Goal: Task Accomplishment & Management: Manage account settings

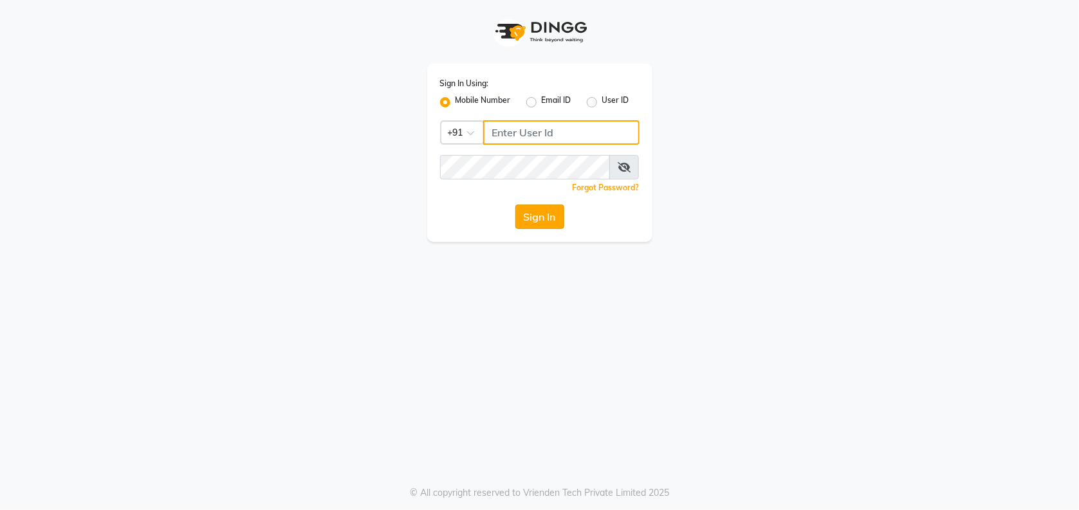
type input "8961790106"
click at [552, 220] on button "Sign In" at bounding box center [539, 217] width 49 height 24
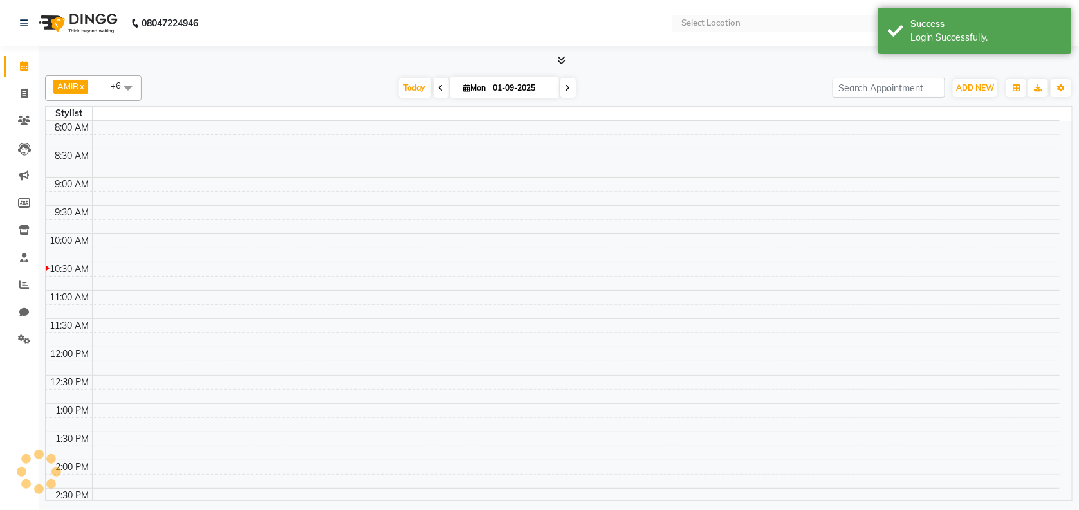
select select "en"
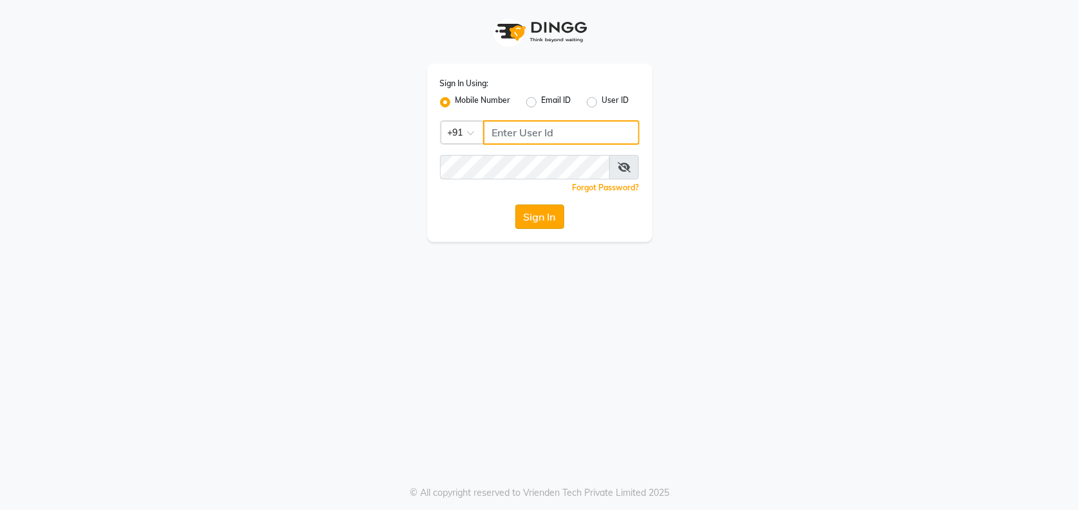
type input "8961790106"
click at [528, 217] on button "Sign In" at bounding box center [539, 217] width 49 height 24
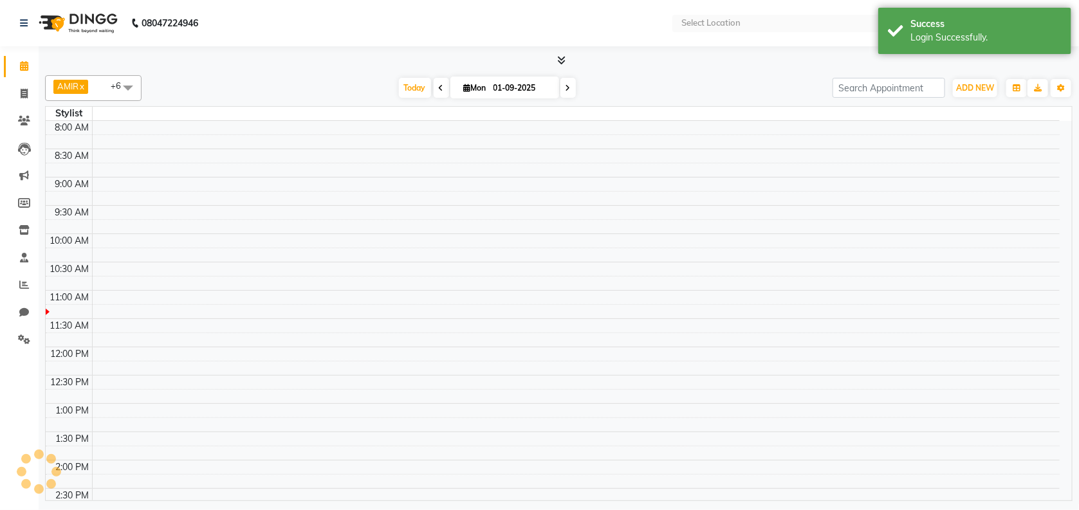
select select "en"
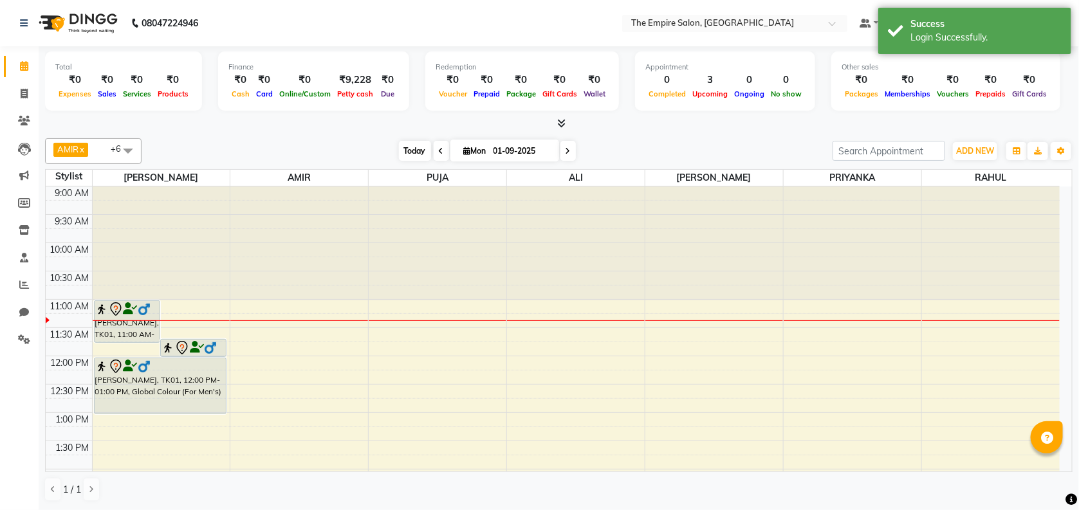
click at [407, 149] on span "Today" at bounding box center [415, 151] width 32 height 20
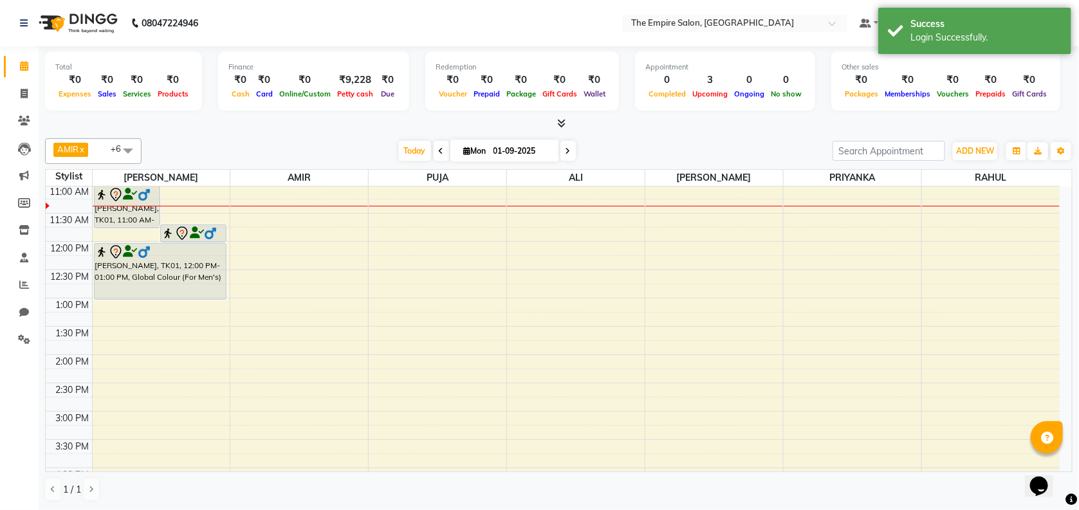
scroll to position [34, 0]
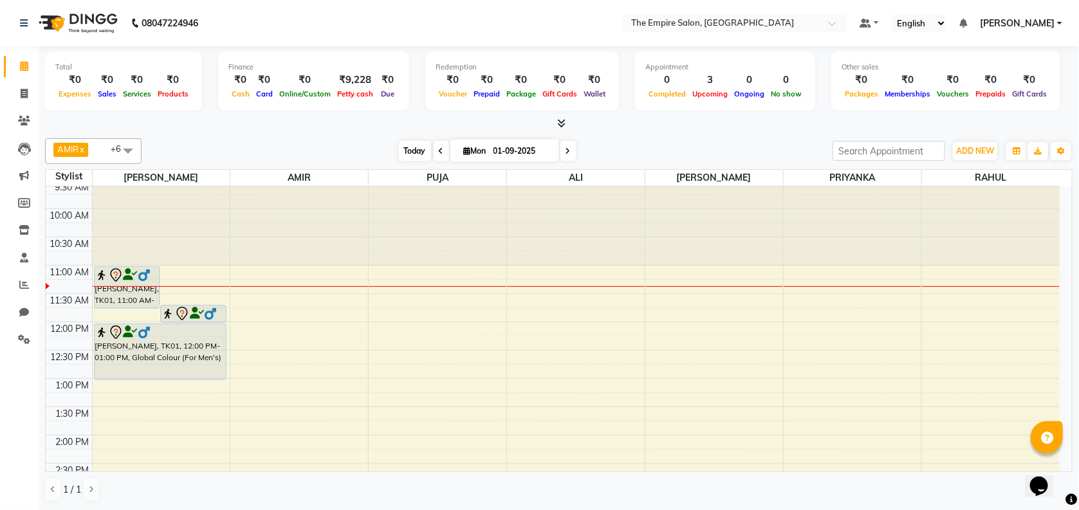
click at [407, 150] on span "Today" at bounding box center [415, 151] width 32 height 20
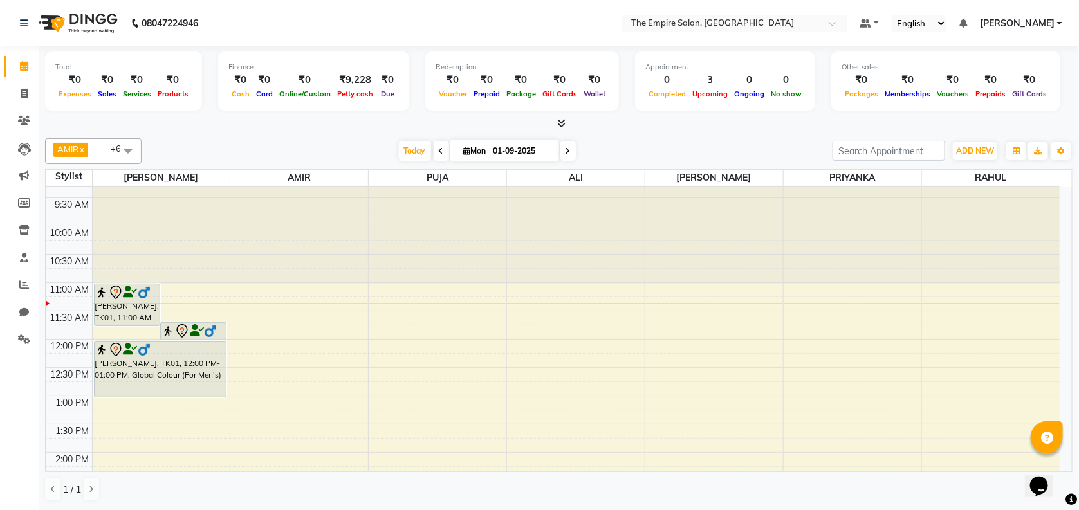
scroll to position [0, 0]
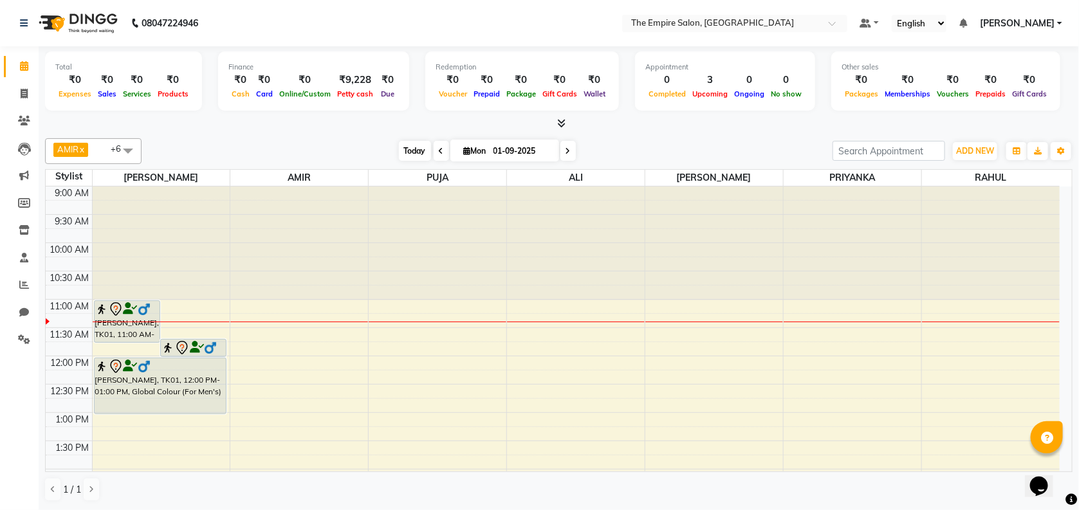
click at [409, 158] on span "Today" at bounding box center [415, 151] width 32 height 20
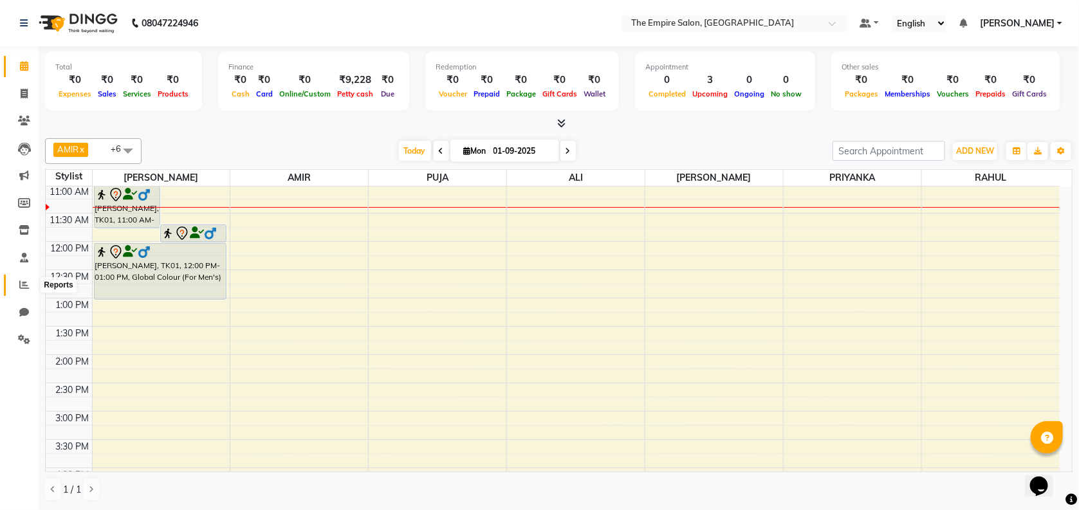
click at [23, 285] on icon at bounding box center [24, 285] width 10 height 10
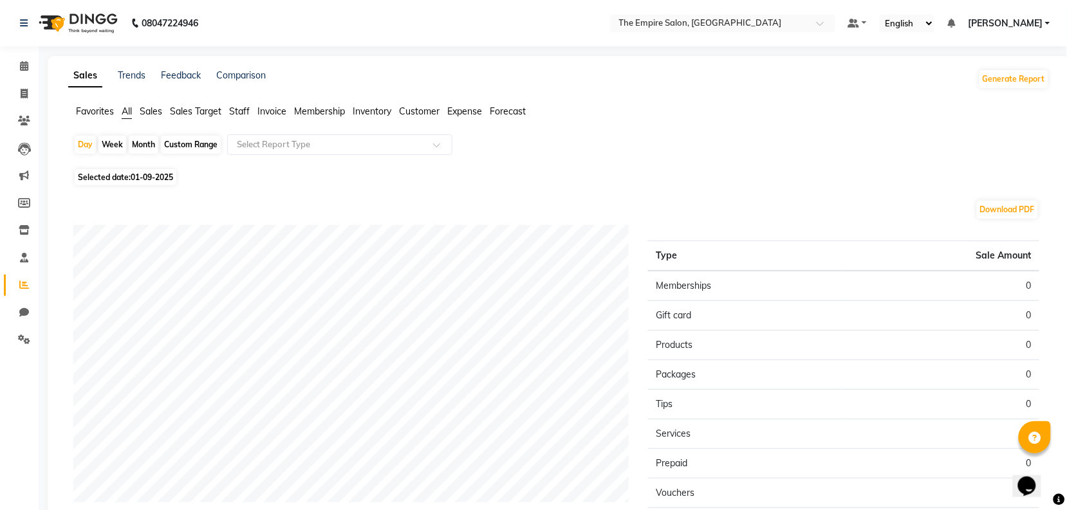
click at [238, 107] on span "Staff" at bounding box center [239, 112] width 21 height 12
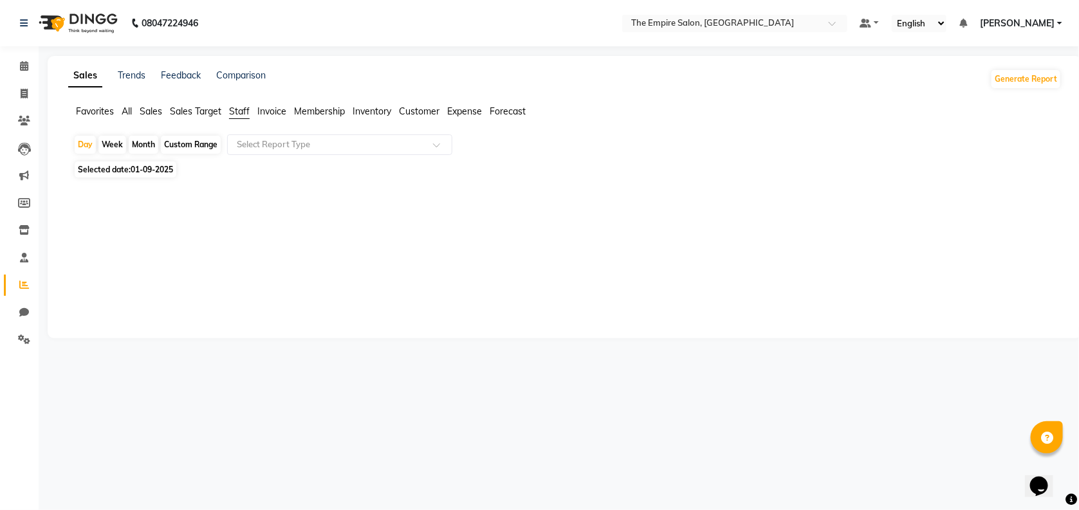
click at [145, 149] on div "Month" at bounding box center [144, 145] width 30 height 18
select select "9"
select select "2025"
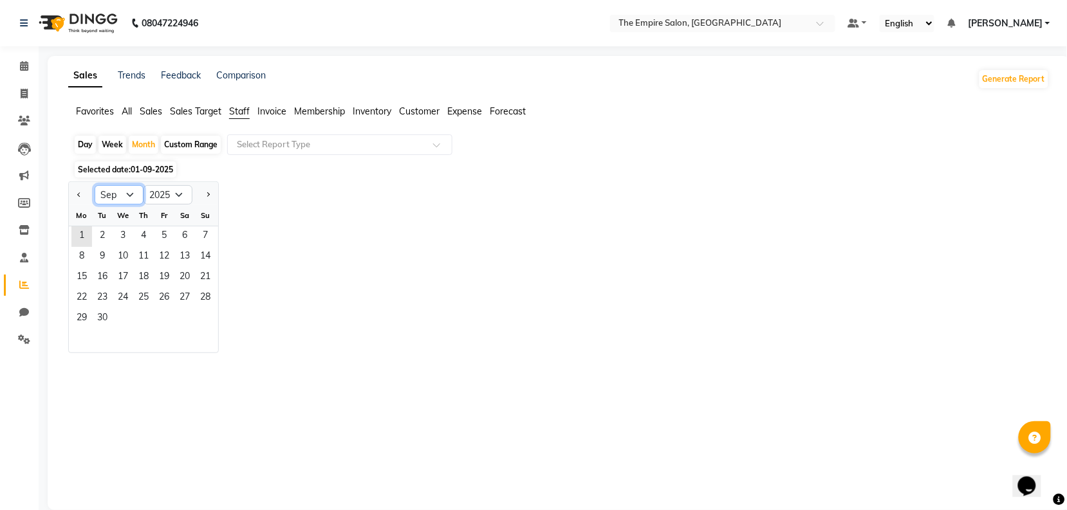
click at [129, 197] on select "Jan Feb Mar Apr May Jun [DATE] Aug Sep Oct Nov Dec" at bounding box center [119, 194] width 49 height 19
click at [82, 236] on span "1" at bounding box center [81, 237] width 21 height 21
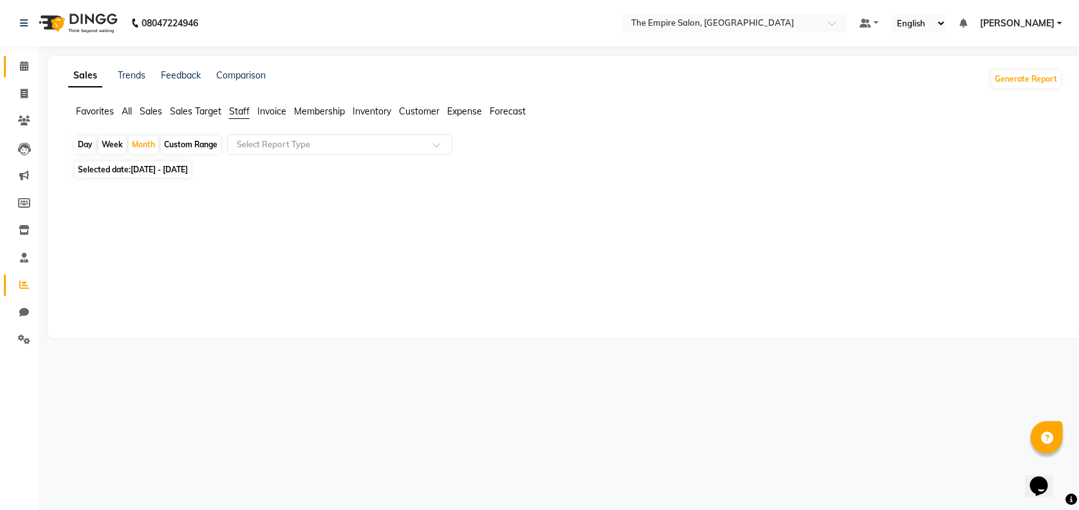
click at [29, 75] on link "Calendar" at bounding box center [19, 66] width 31 height 21
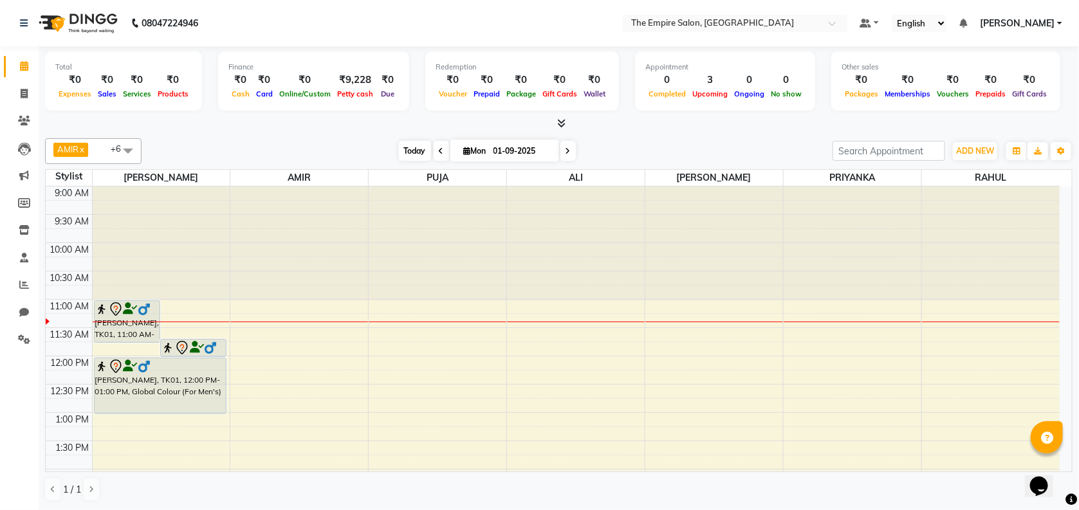
click at [410, 153] on span "Today" at bounding box center [415, 151] width 32 height 20
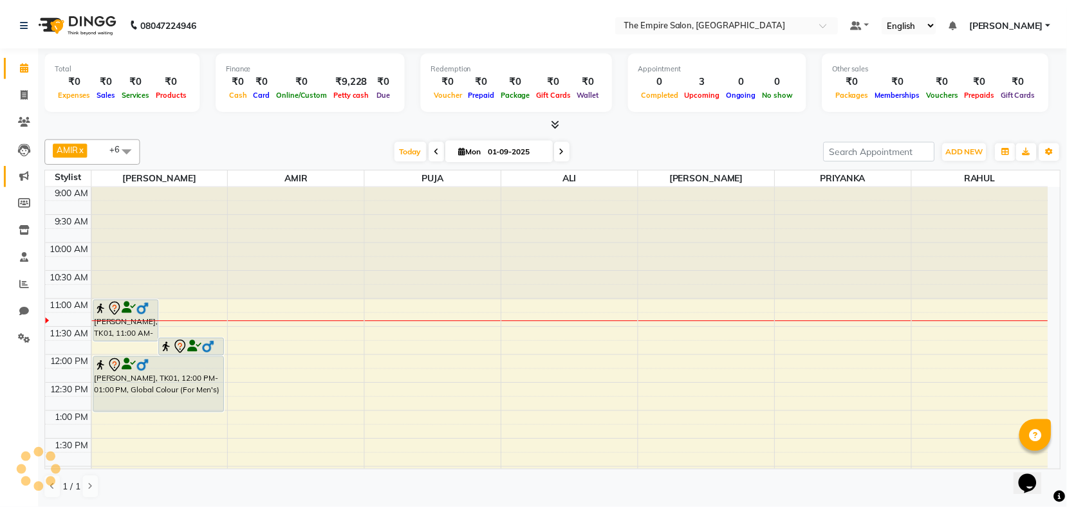
scroll to position [115, 0]
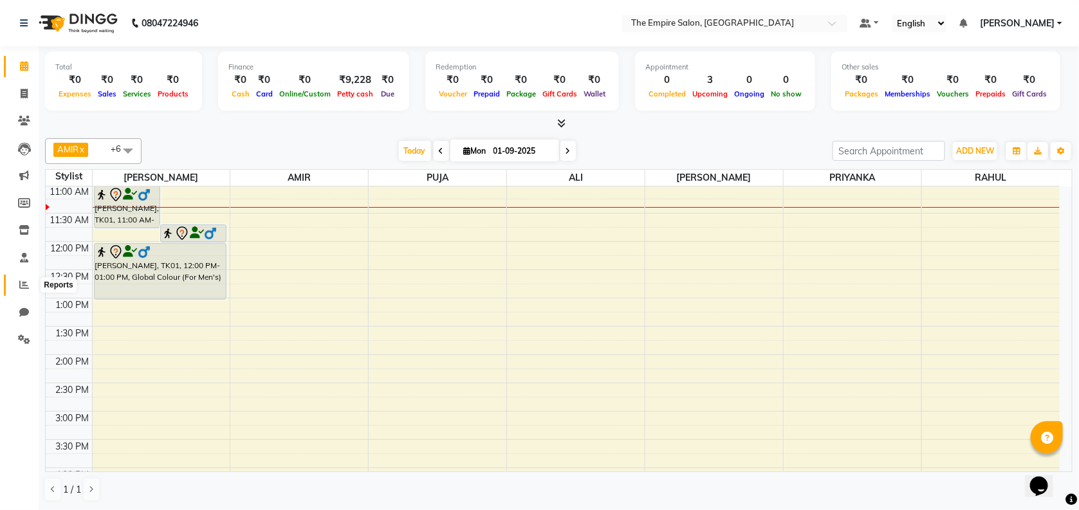
click at [23, 281] on icon at bounding box center [24, 285] width 10 height 10
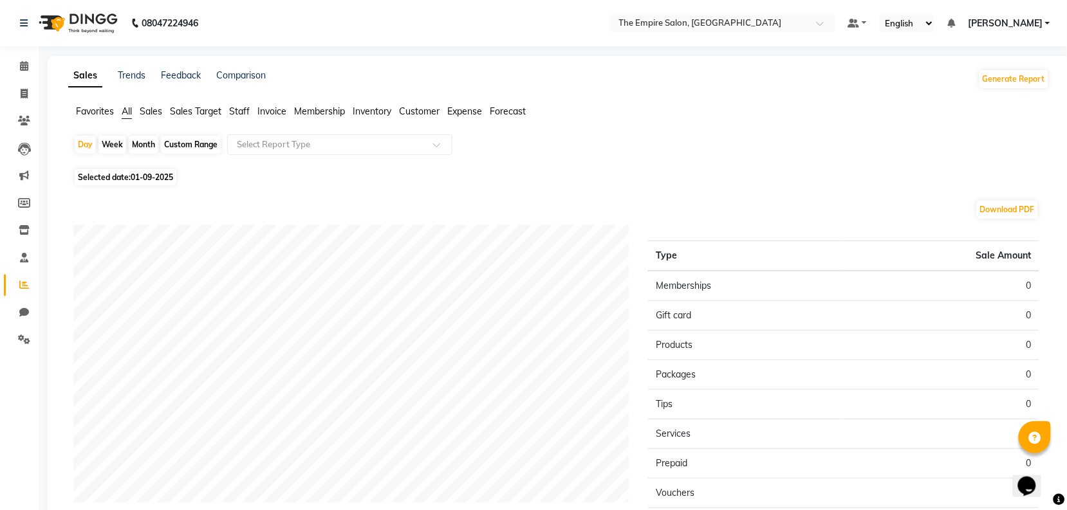
click at [239, 111] on span "Staff" at bounding box center [239, 112] width 21 height 12
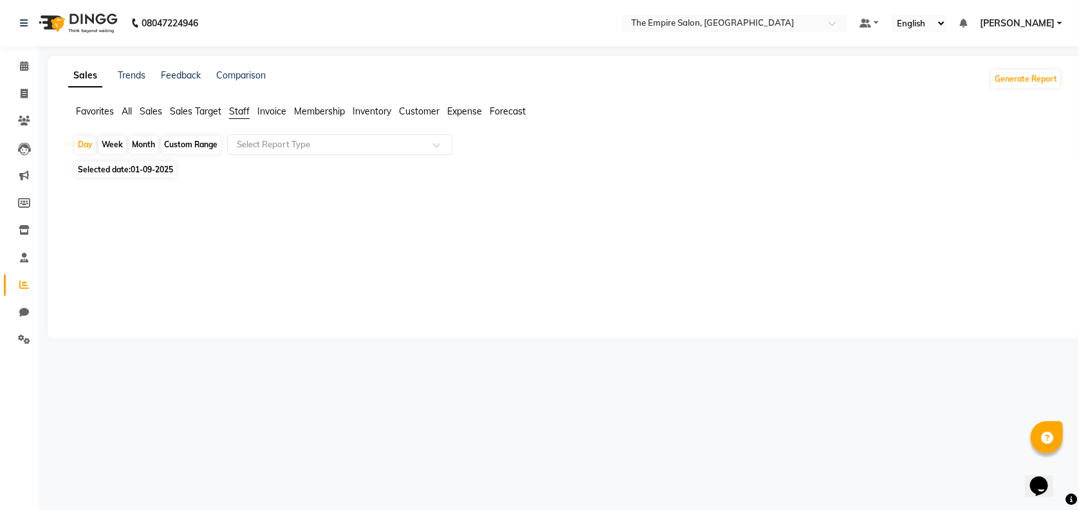
click at [148, 149] on div "Month" at bounding box center [144, 145] width 30 height 18
select select "9"
select select "2025"
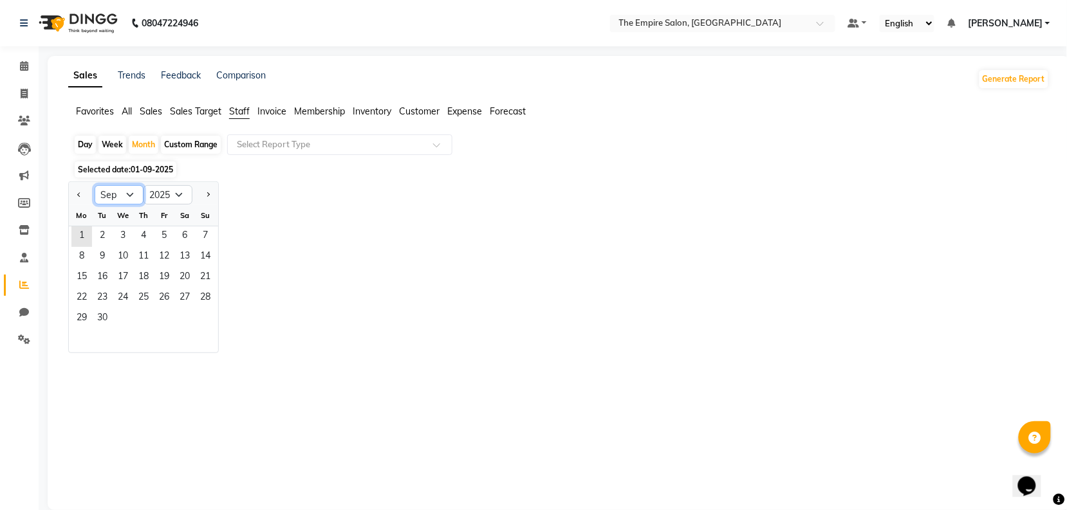
click at [134, 194] on select "Jan Feb Mar Apr May Jun [DATE] Aug Sep Oct Nov Dec" at bounding box center [119, 194] width 49 height 19
select select "8"
click at [95, 186] on select "Jan Feb Mar Apr May Jun [DATE] Aug Sep Oct Nov Dec" at bounding box center [119, 194] width 49 height 19
click at [171, 236] on span "1" at bounding box center [164, 237] width 21 height 21
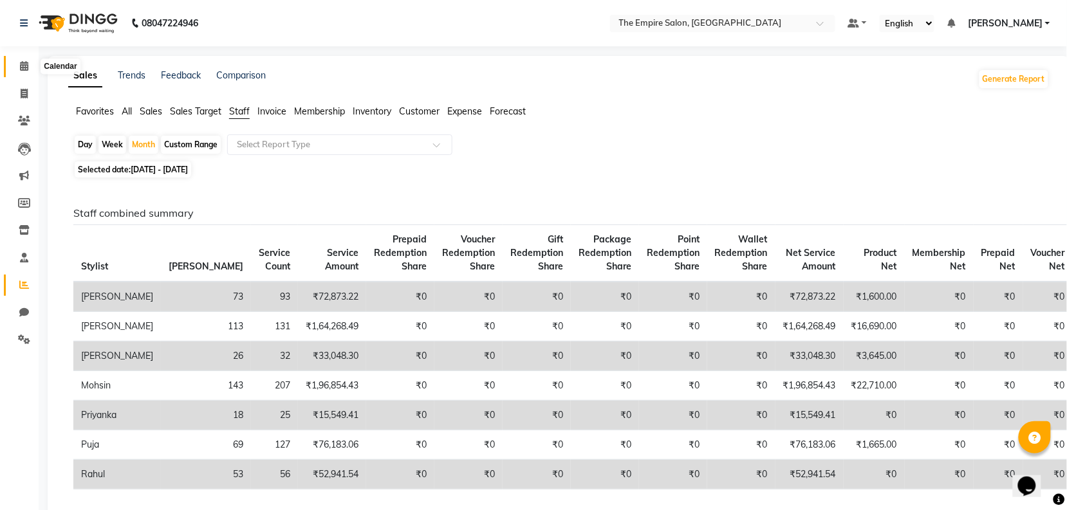
click at [21, 63] on icon at bounding box center [24, 66] width 8 height 10
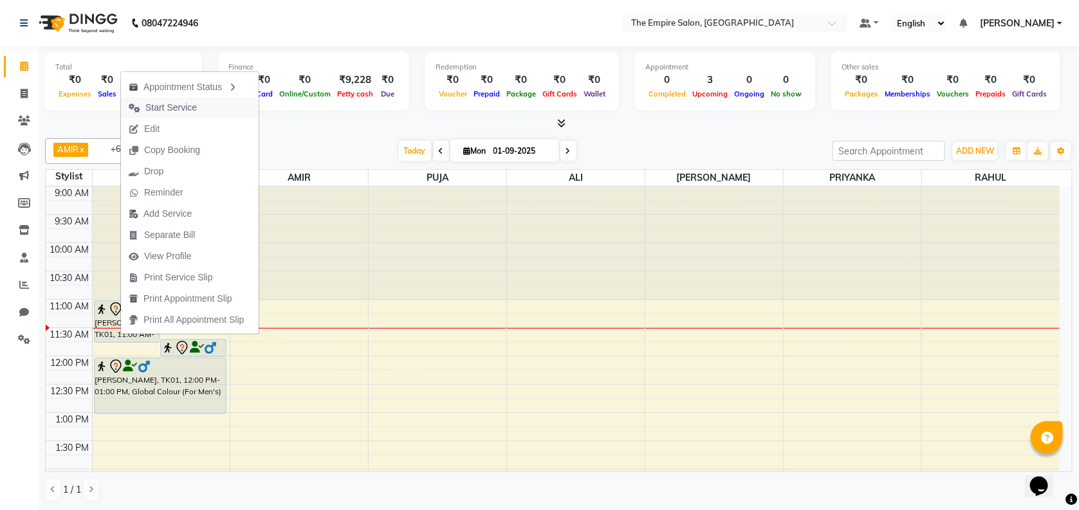
click at [190, 107] on span "Start Service" at bounding box center [170, 108] width 51 height 14
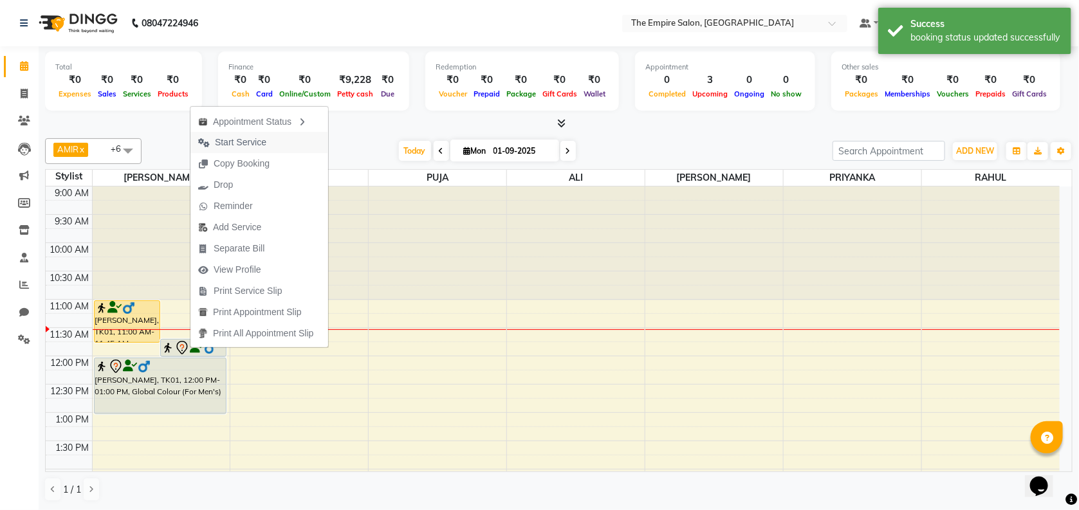
click at [259, 143] on span "Start Service" at bounding box center [240, 143] width 51 height 14
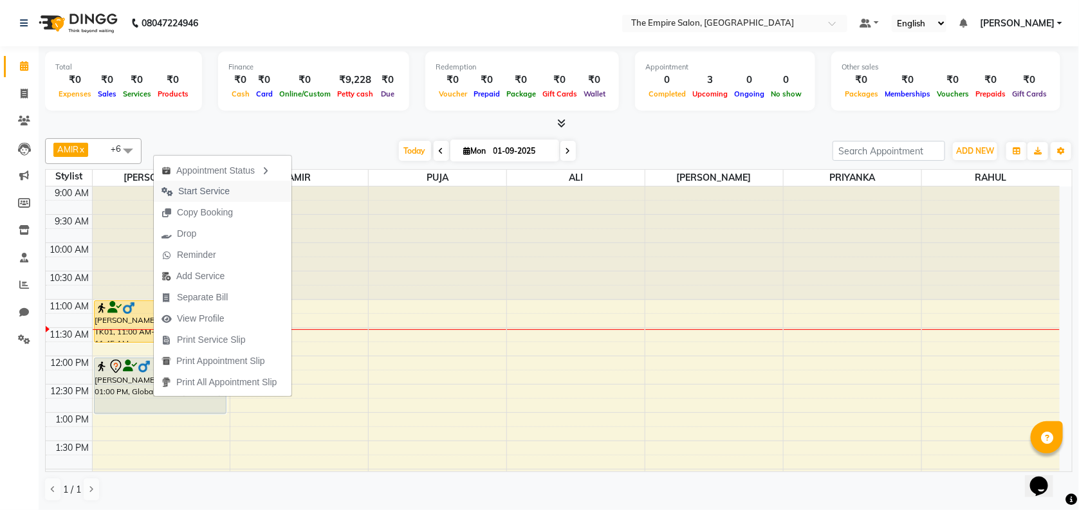
click at [196, 192] on span "Start Service" at bounding box center [203, 192] width 51 height 14
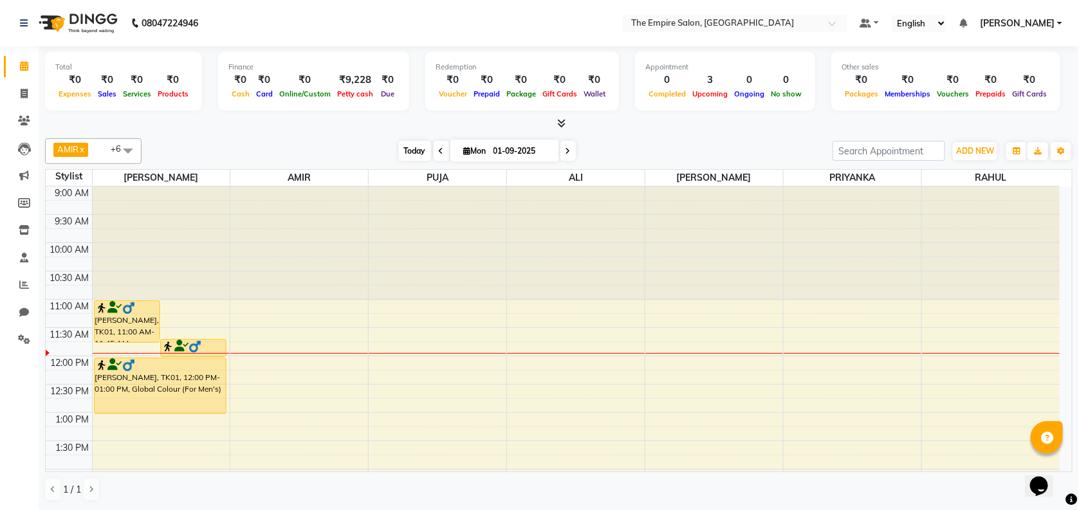
click at [412, 149] on span "Today" at bounding box center [415, 151] width 32 height 20
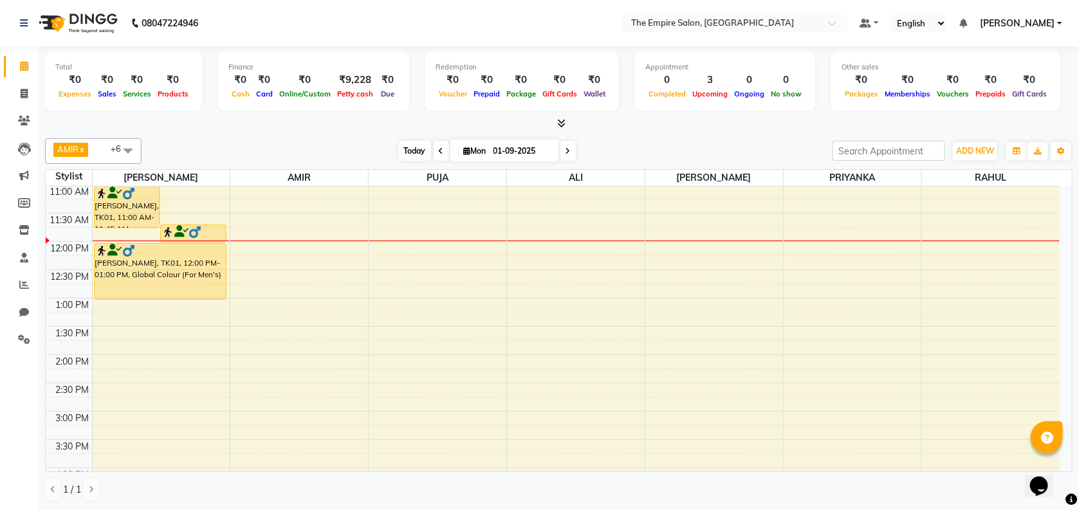
click at [410, 153] on span "Today" at bounding box center [415, 151] width 32 height 20
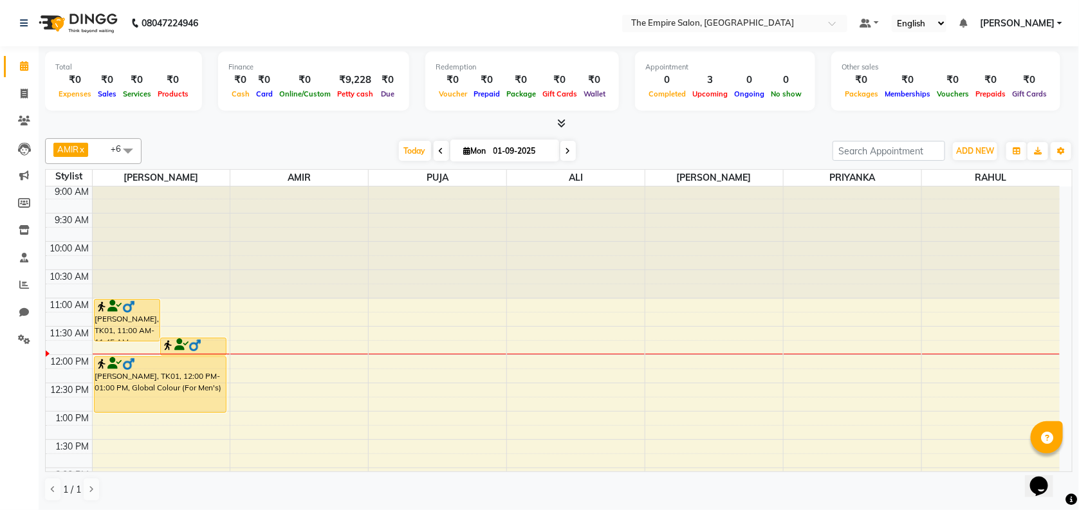
scroll to position [0, 0]
click at [405, 156] on span "Today" at bounding box center [415, 151] width 32 height 20
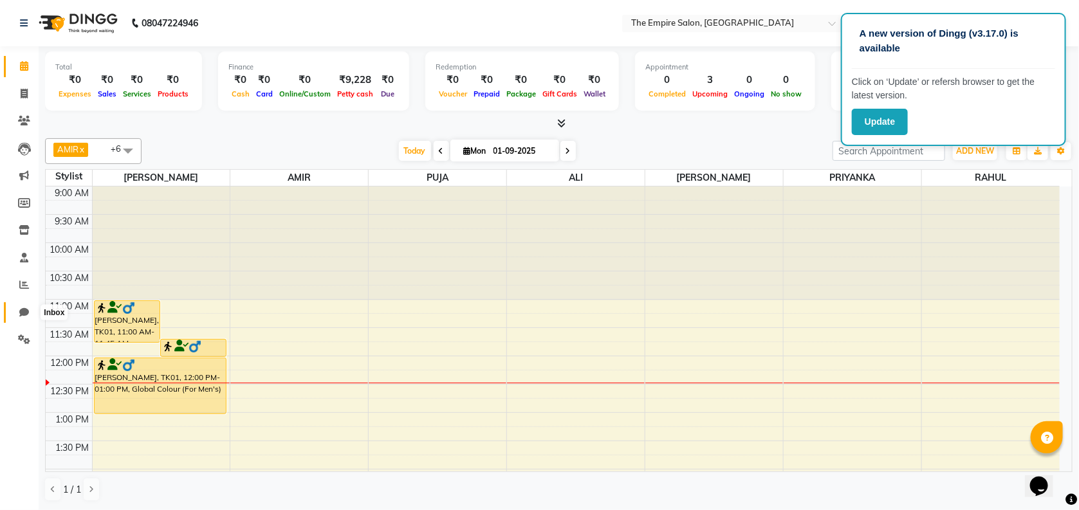
click at [21, 313] on icon at bounding box center [24, 313] width 10 height 10
select select "100"
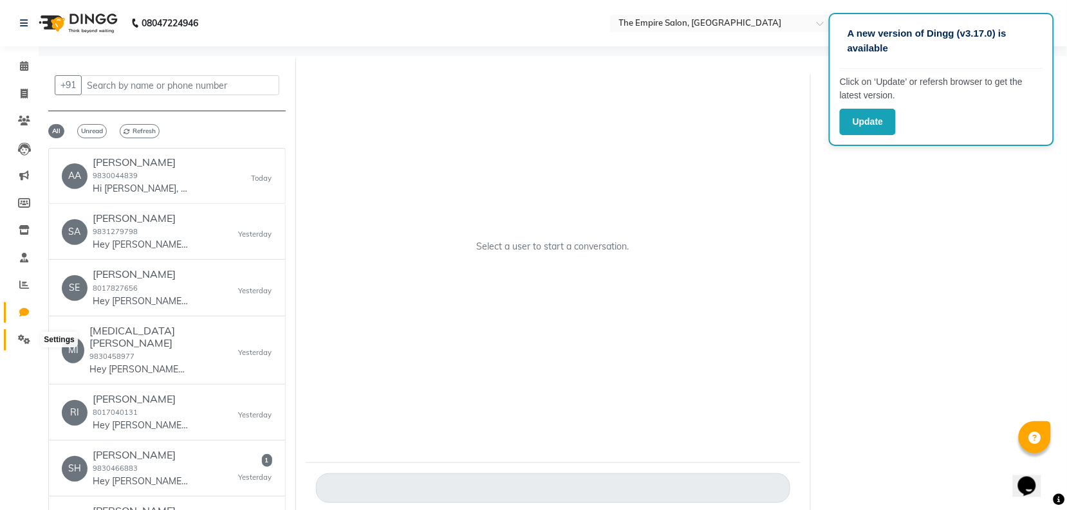
click at [21, 343] on icon at bounding box center [24, 340] width 12 height 10
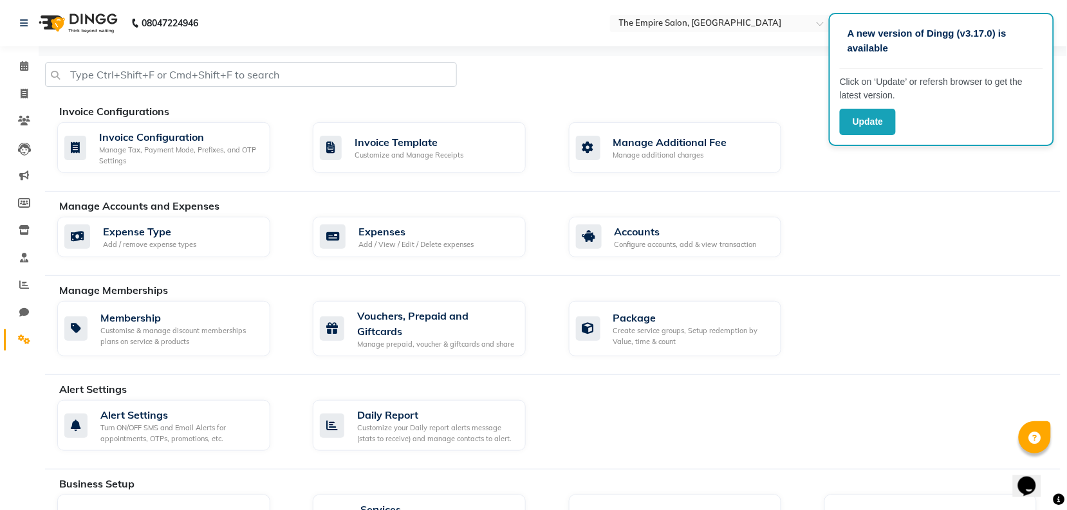
scroll to position [241, 0]
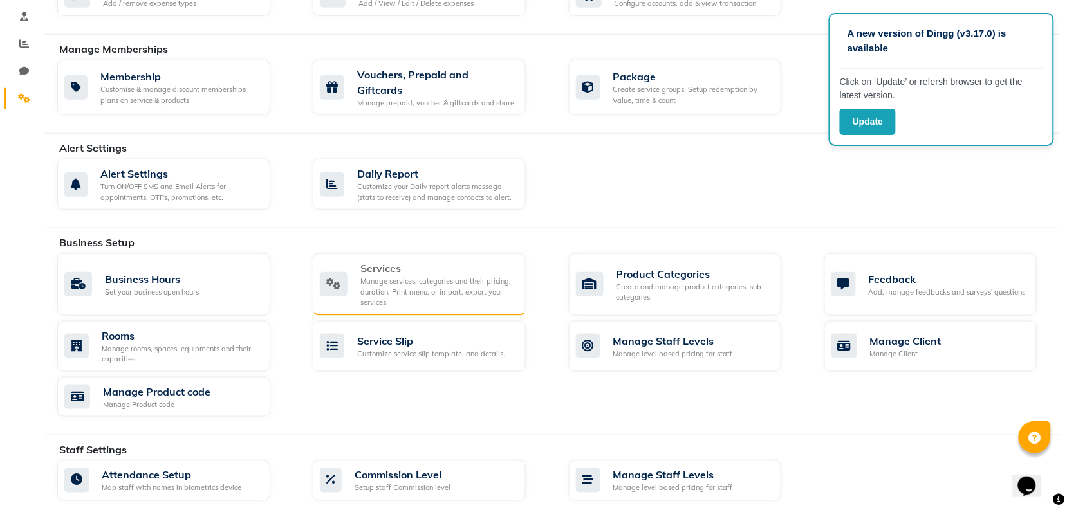
click at [396, 277] on div "Manage services, categories and their pricing, duration. Print menu, or import,…" at bounding box center [437, 292] width 155 height 32
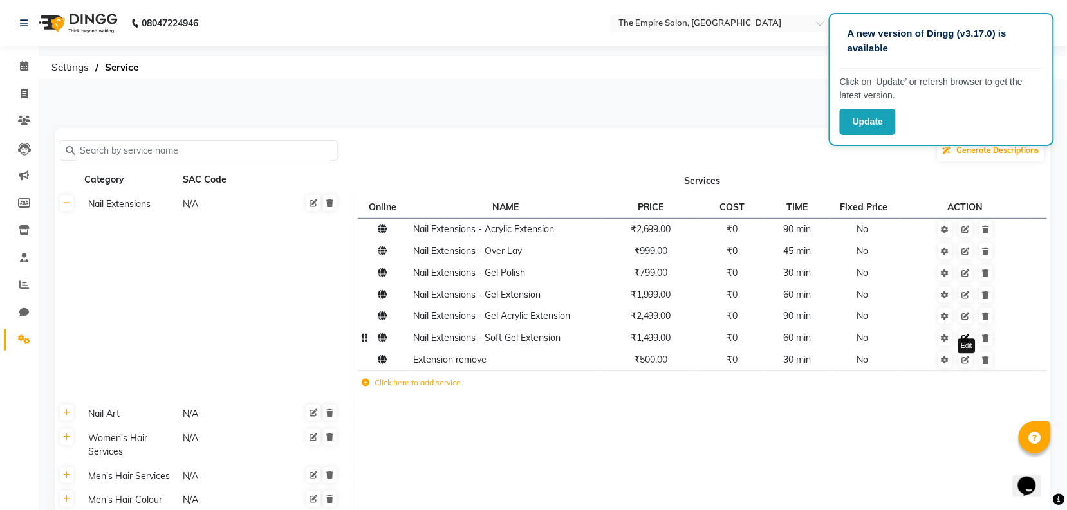
click at [967, 339] on icon at bounding box center [966, 339] width 8 height 8
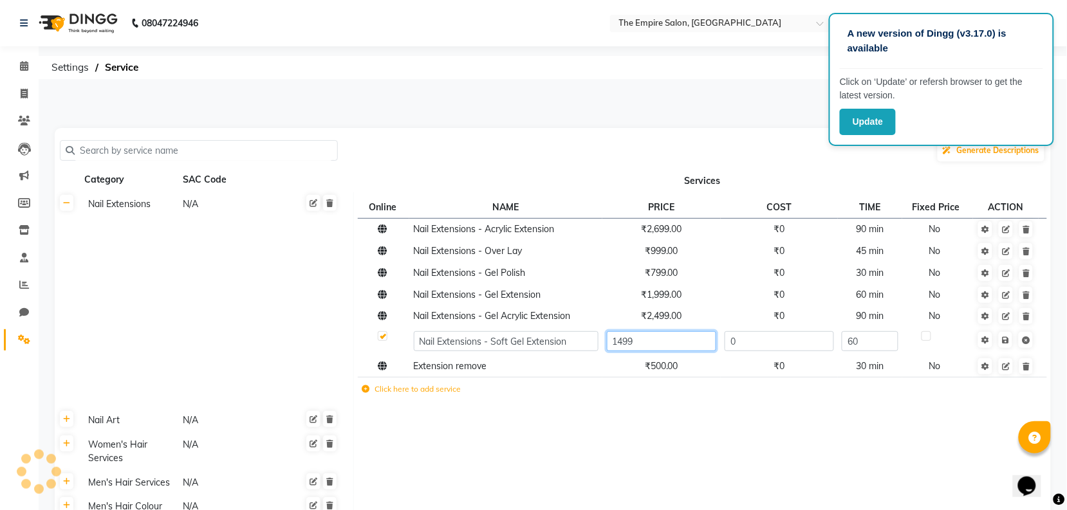
click at [645, 339] on input "1499" at bounding box center [662, 341] width 110 height 20
type input "1"
type input "2999"
click at [1007, 340] on td "Save" at bounding box center [1006, 342] width 66 height 28
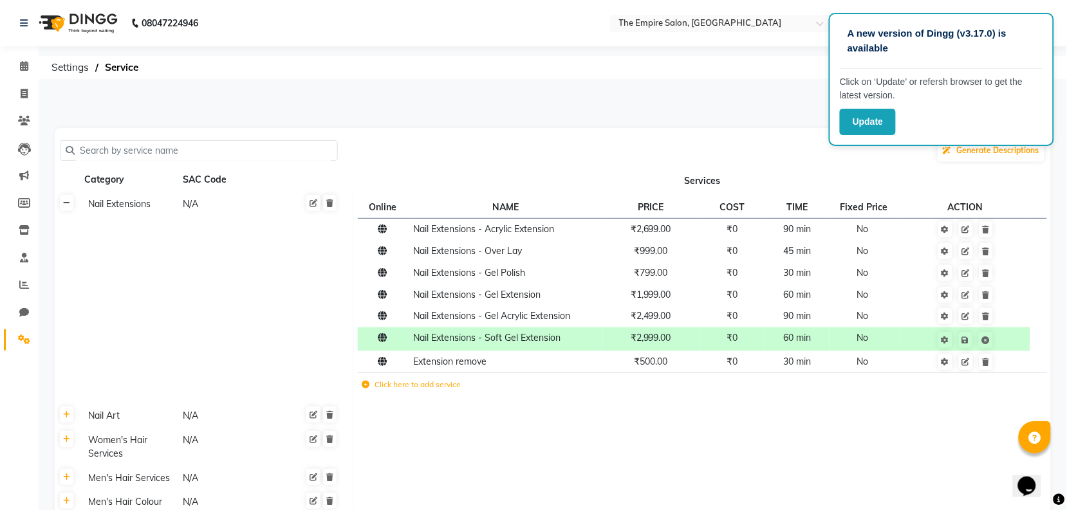
click at [68, 201] on icon at bounding box center [66, 204] width 7 height 8
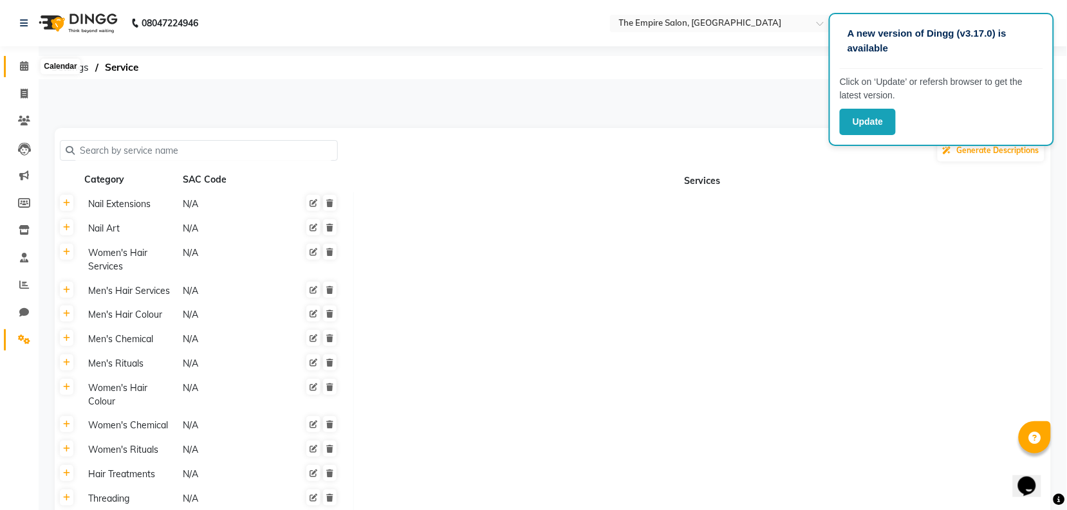
click at [21, 71] on icon at bounding box center [24, 66] width 8 height 10
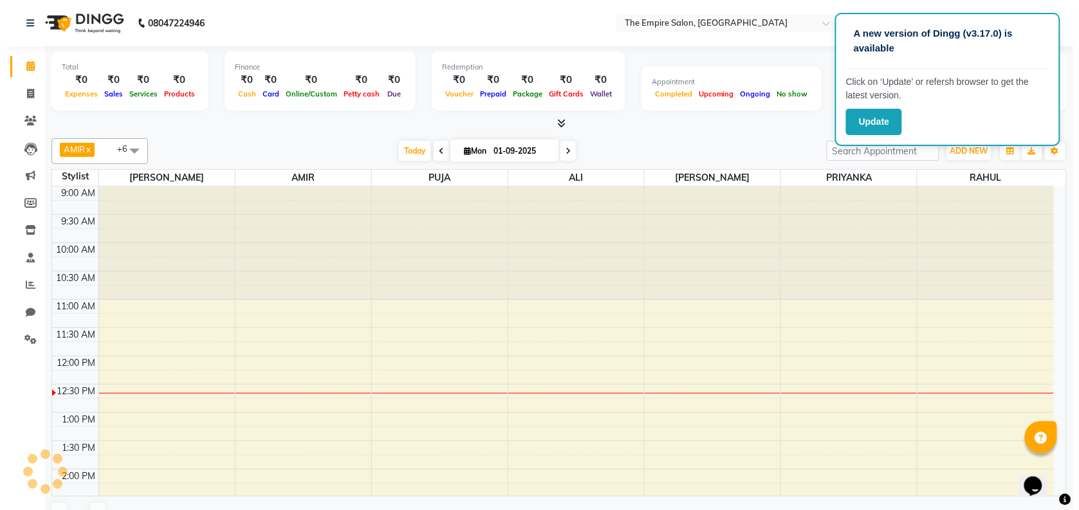
scroll to position [172, 0]
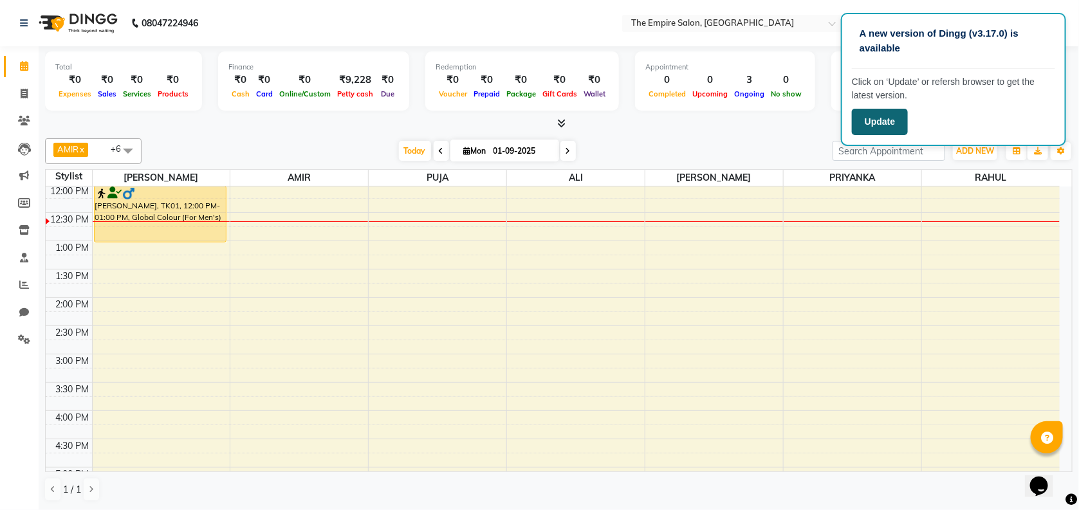
click at [888, 124] on button "Update" at bounding box center [880, 122] width 56 height 26
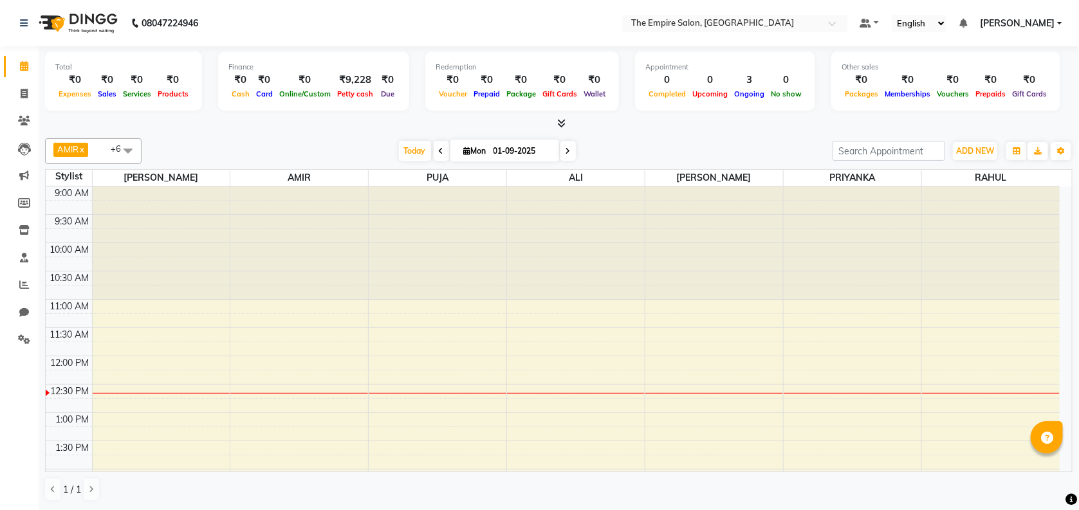
select select "en"
